Goal: Task Accomplishment & Management: Complete application form

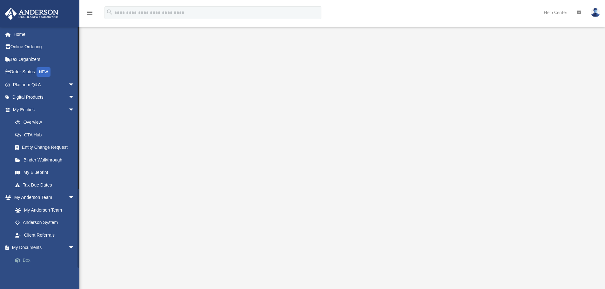
click at [29, 258] on link "Box" at bounding box center [46, 260] width 75 height 13
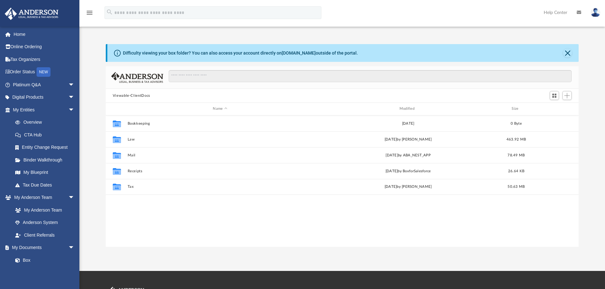
scroll to position [140, 468]
click at [43, 213] on link "My Anderson Team" at bounding box center [46, 210] width 75 height 13
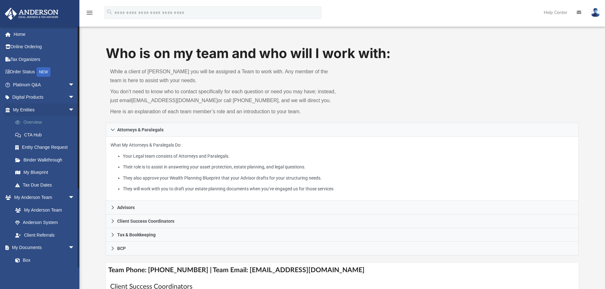
click at [44, 123] on link "Overview" at bounding box center [46, 122] width 75 height 13
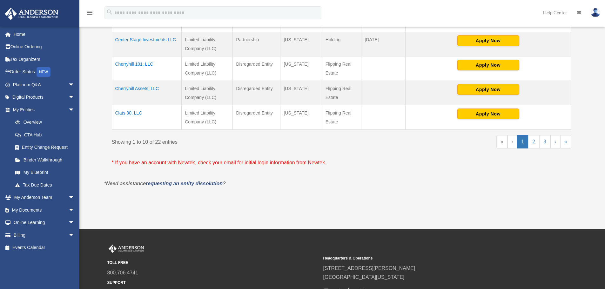
scroll to position [349, 0]
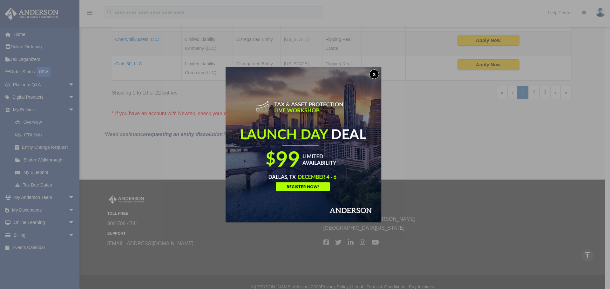
click at [377, 74] on button "x" at bounding box center [374, 75] width 10 height 10
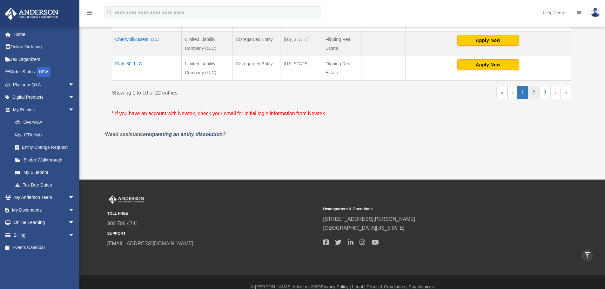
click at [531, 93] on link "2" at bounding box center [533, 92] width 11 height 13
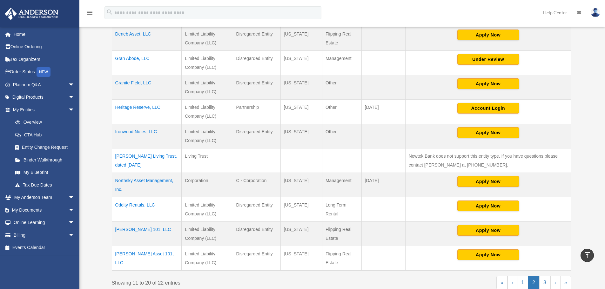
scroll to position [159, 0]
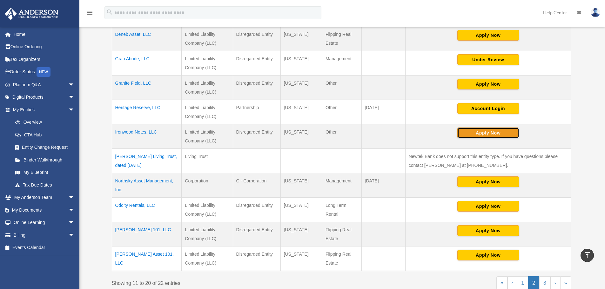
click at [492, 133] on button "Apply Now" at bounding box center [488, 133] width 62 height 11
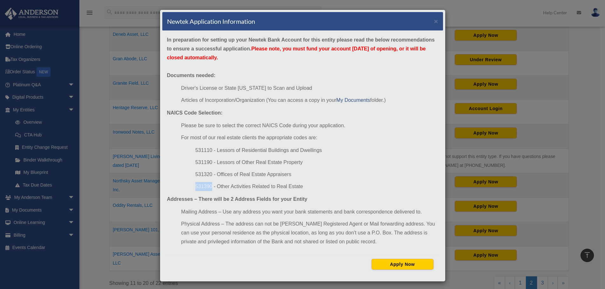
drag, startPoint x: 210, startPoint y: 186, endPoint x: 181, endPoint y: 189, distance: 28.7
click at [181, 189] on ul "531110 - Lessors of Residential Buildings and Dwellings 531190 - Lessors of Oth…" at bounding box center [309, 168] width 257 height 45
copy li "531390"
click at [408, 265] on button "Apply Now" at bounding box center [403, 264] width 62 height 11
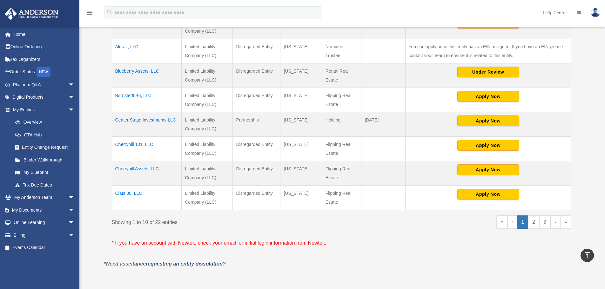
scroll to position [222, 0]
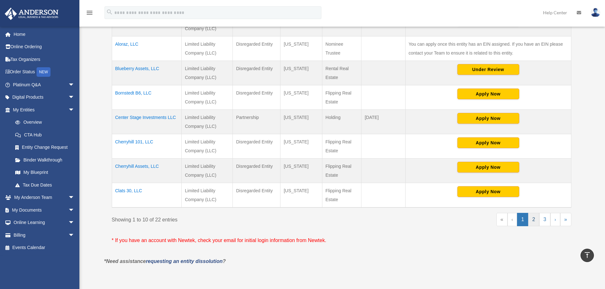
click at [533, 219] on link "2" at bounding box center [533, 219] width 11 height 13
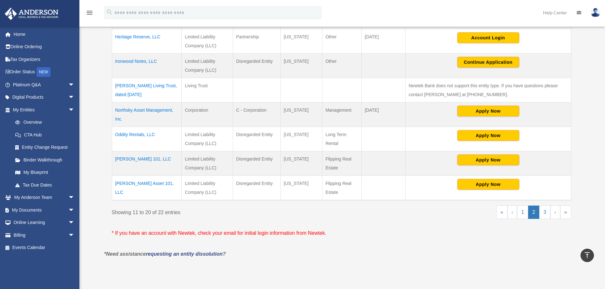
scroll to position [254, 0]
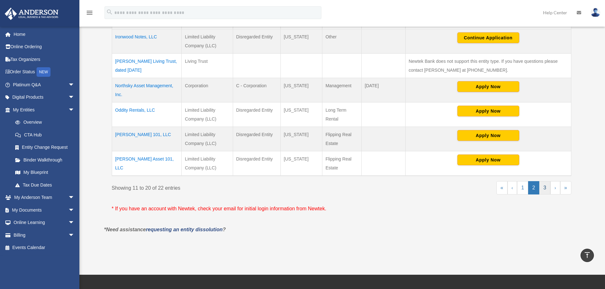
click at [540, 192] on link "3" at bounding box center [544, 187] width 11 height 13
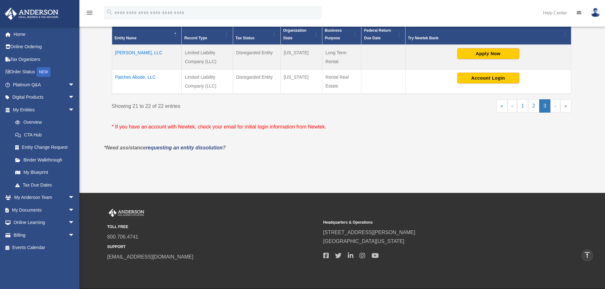
scroll to position [36, 0]
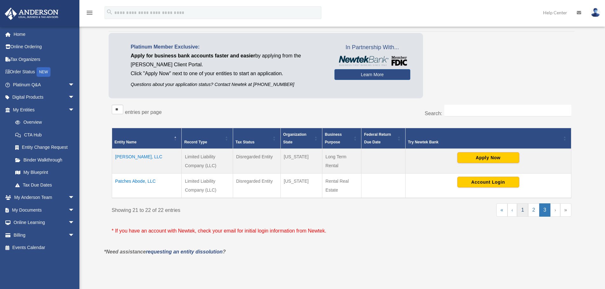
click at [521, 208] on link "1" at bounding box center [522, 210] width 11 height 13
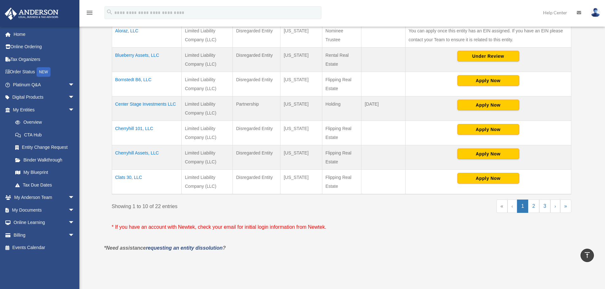
scroll to position [107, 0]
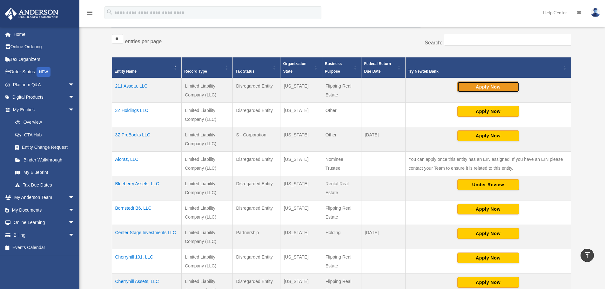
click at [475, 88] on button "Apply Now" at bounding box center [488, 87] width 62 height 11
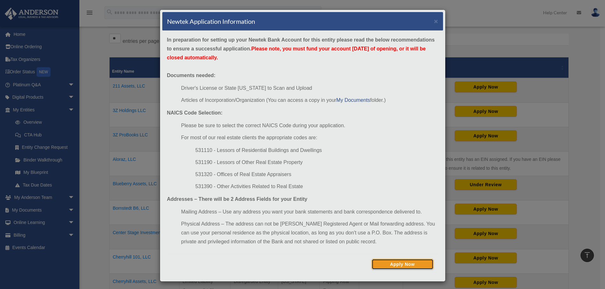
click at [402, 265] on button "Apply Now" at bounding box center [403, 264] width 62 height 11
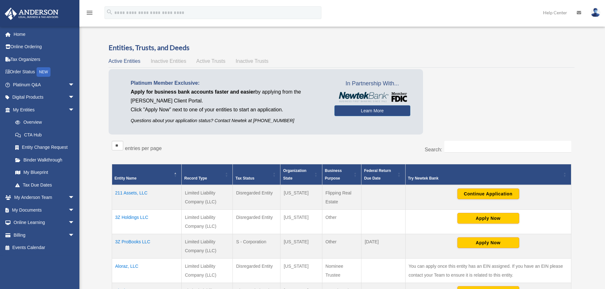
scroll to position [105, 0]
